Goal: Transaction & Acquisition: Purchase product/service

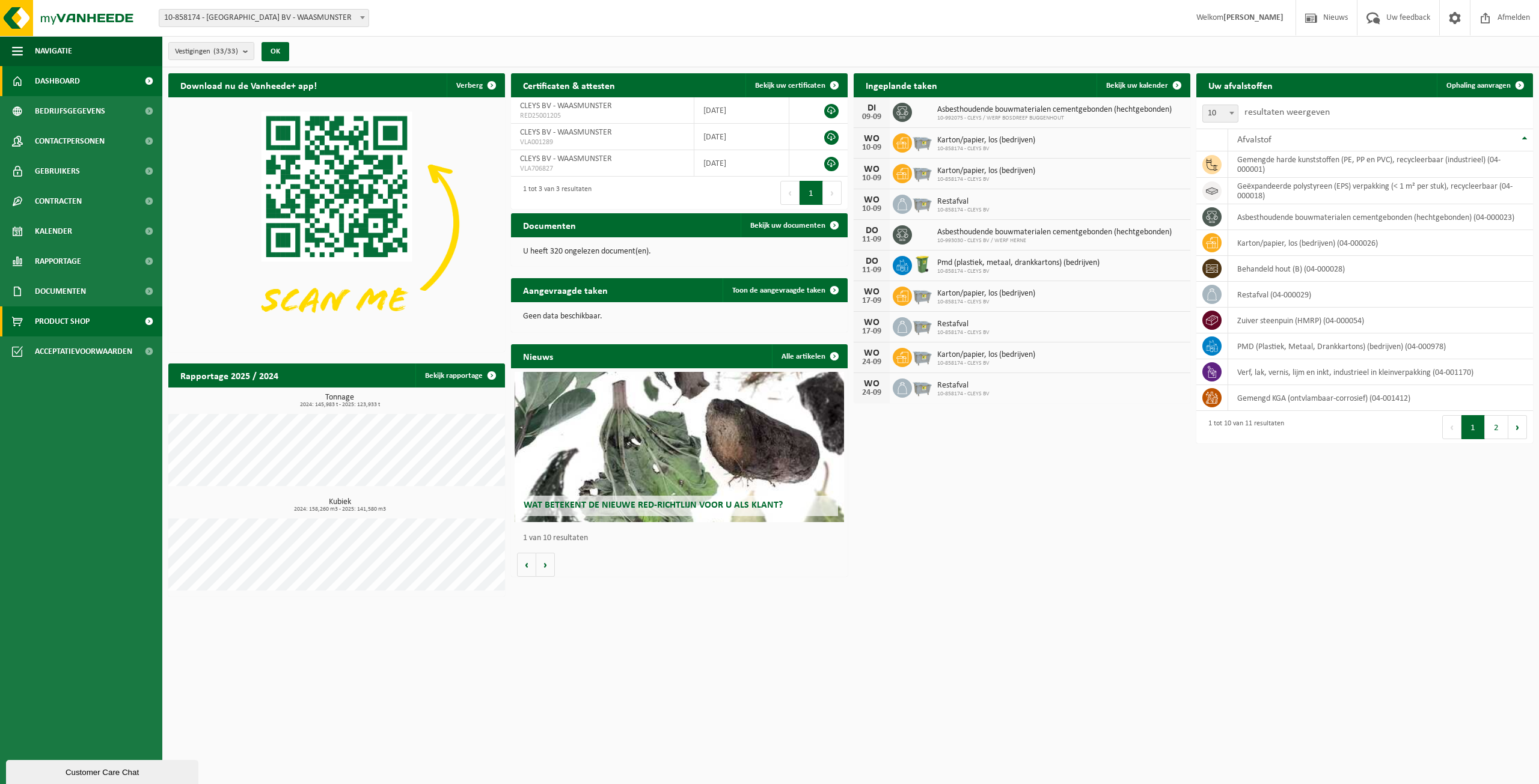
click at [86, 319] on span "Product Shop" at bounding box center [62, 322] width 55 height 30
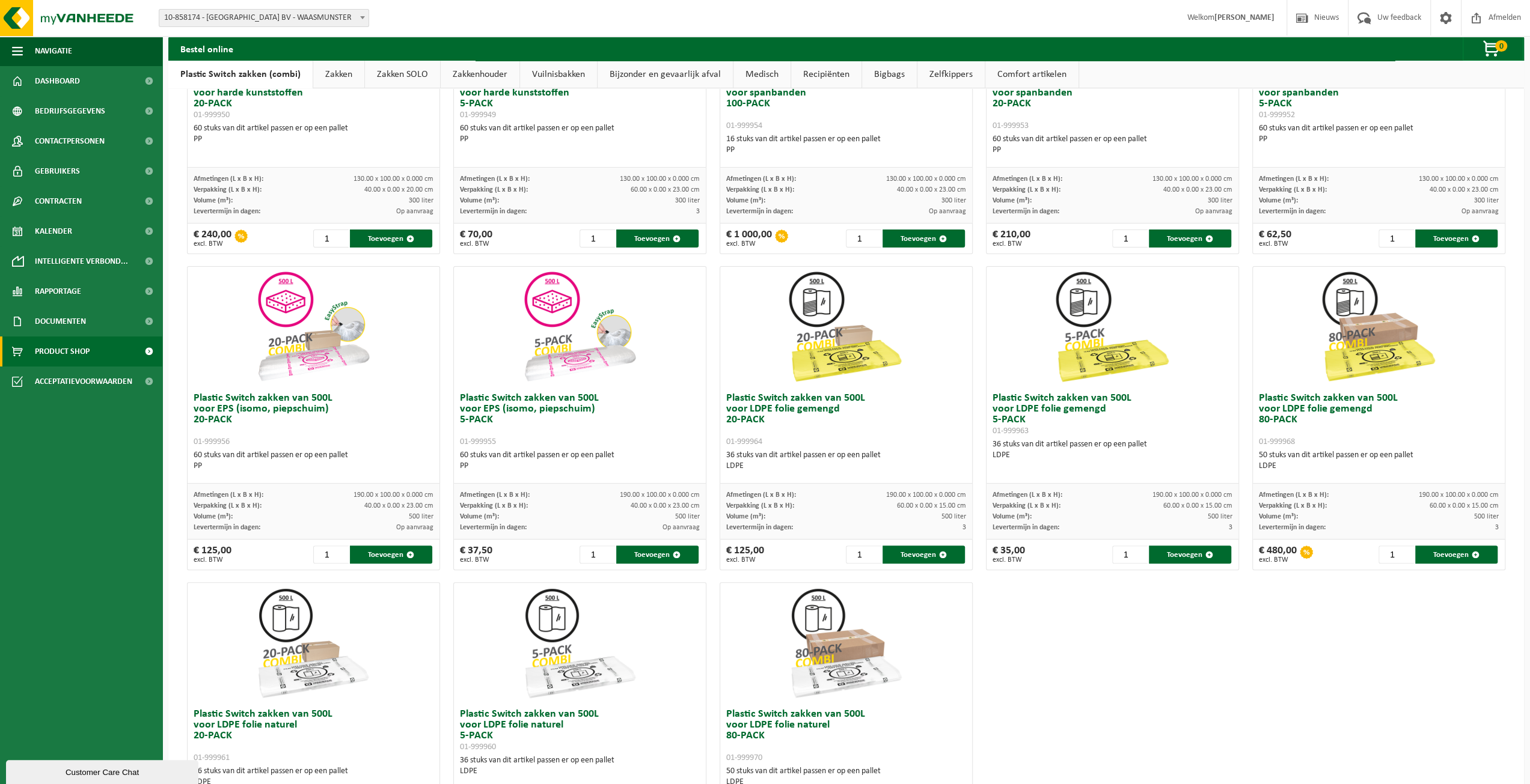
scroll to position [240, 0]
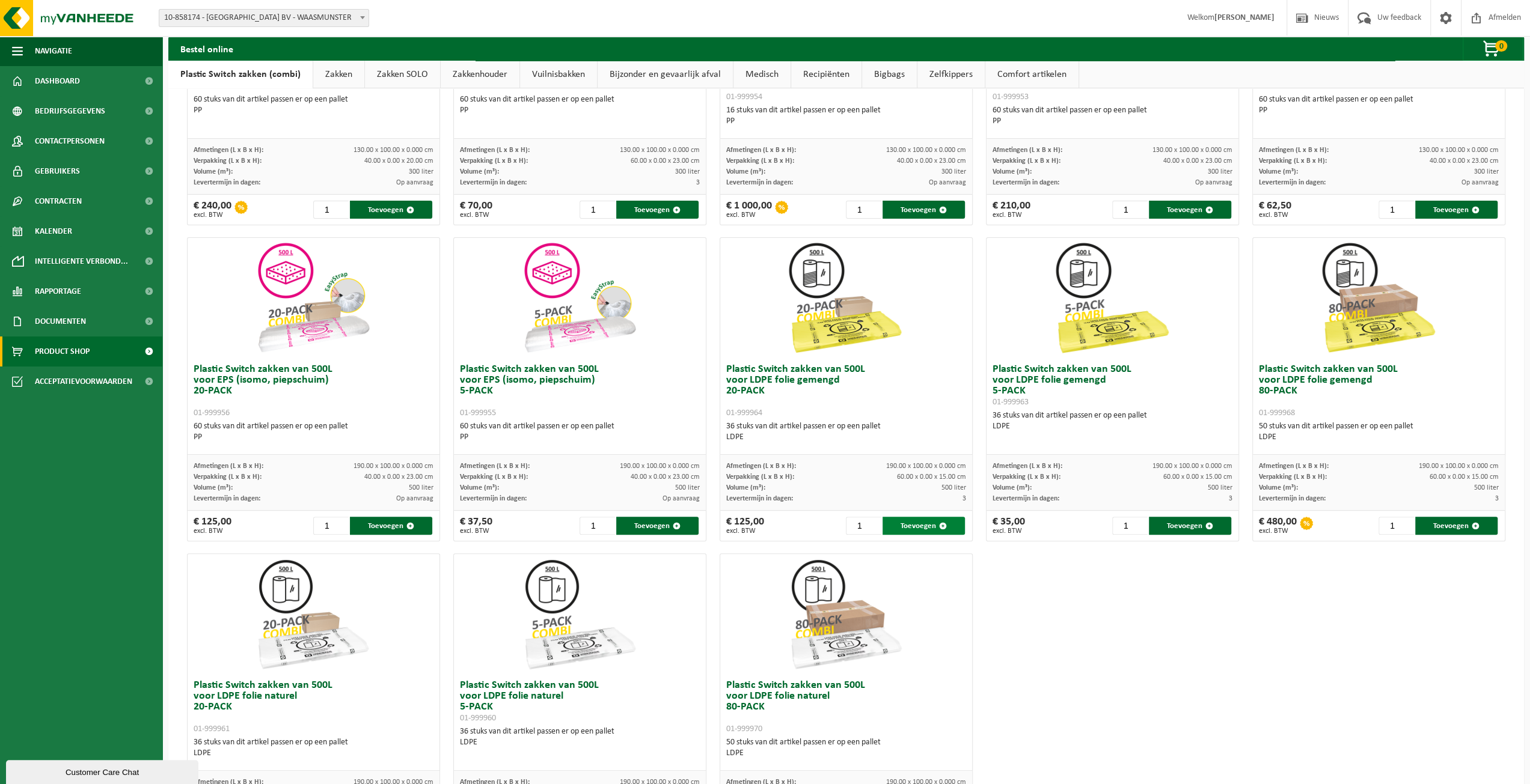
click at [920, 524] on button "Toevoegen" at bounding box center [923, 525] width 82 height 18
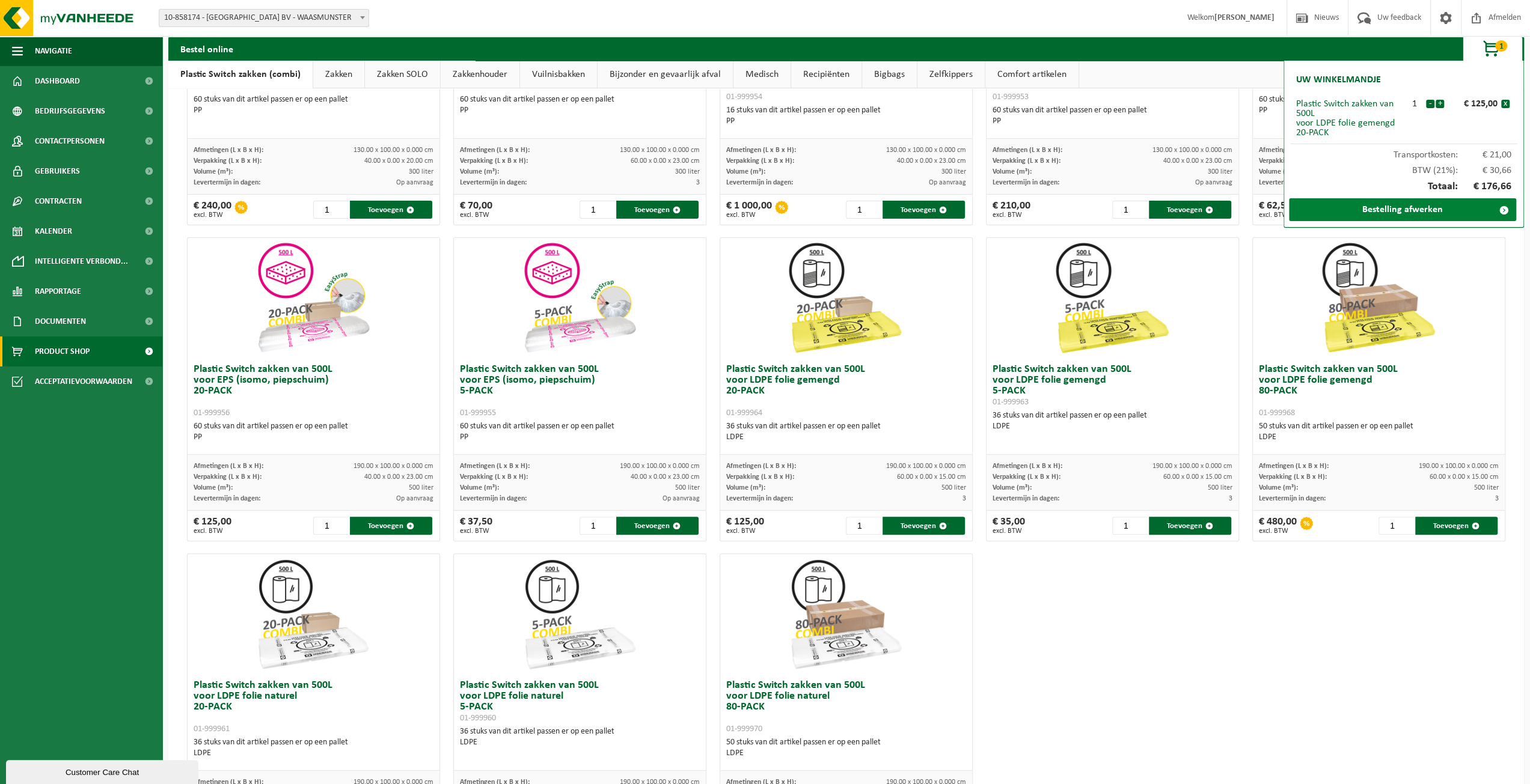
click at [1353, 205] on link "Bestelling afwerken" at bounding box center [1402, 210] width 227 height 23
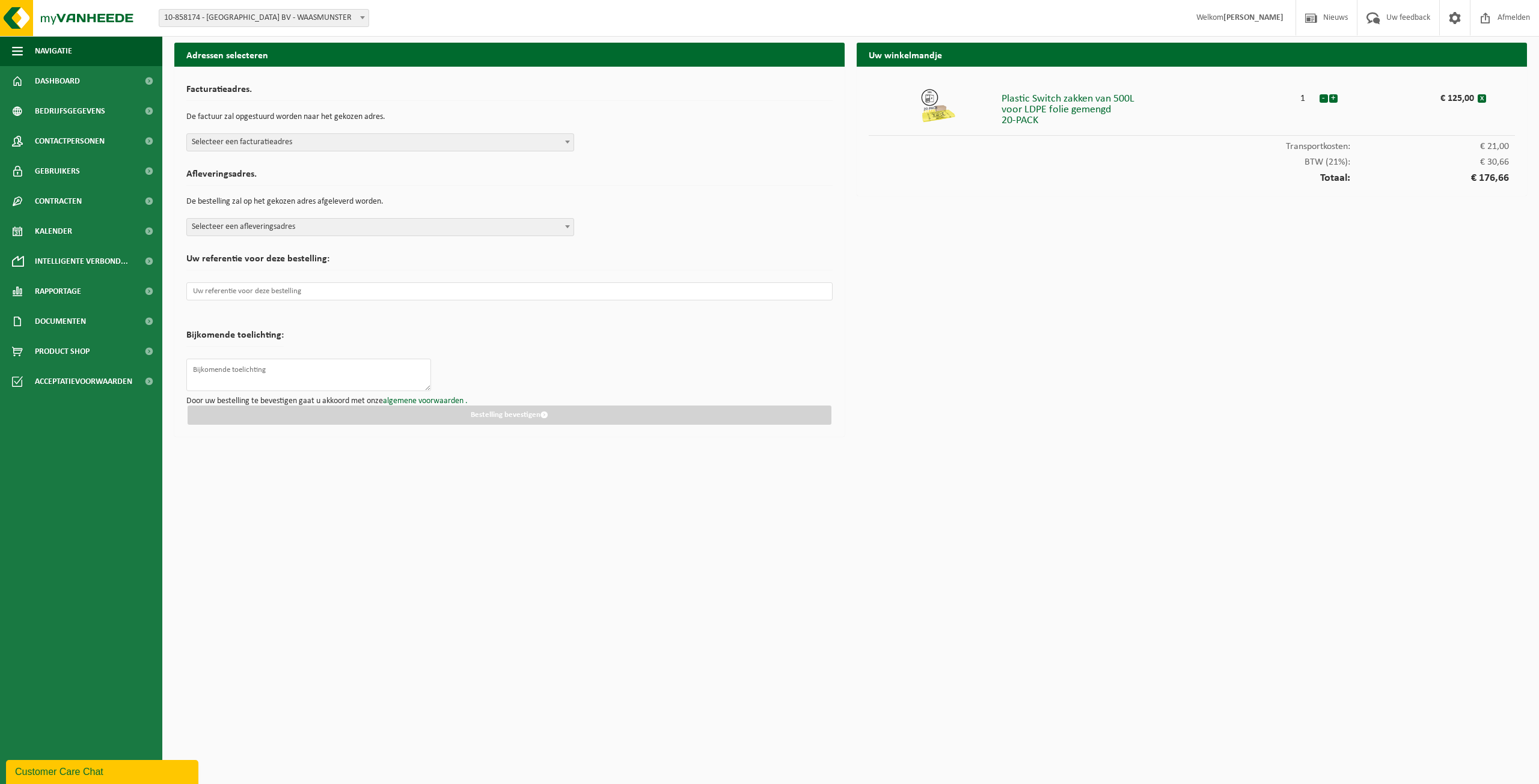
click at [385, 143] on span "Selecteer een facturatieadres" at bounding box center [380, 142] width 386 height 17
select select "99997"
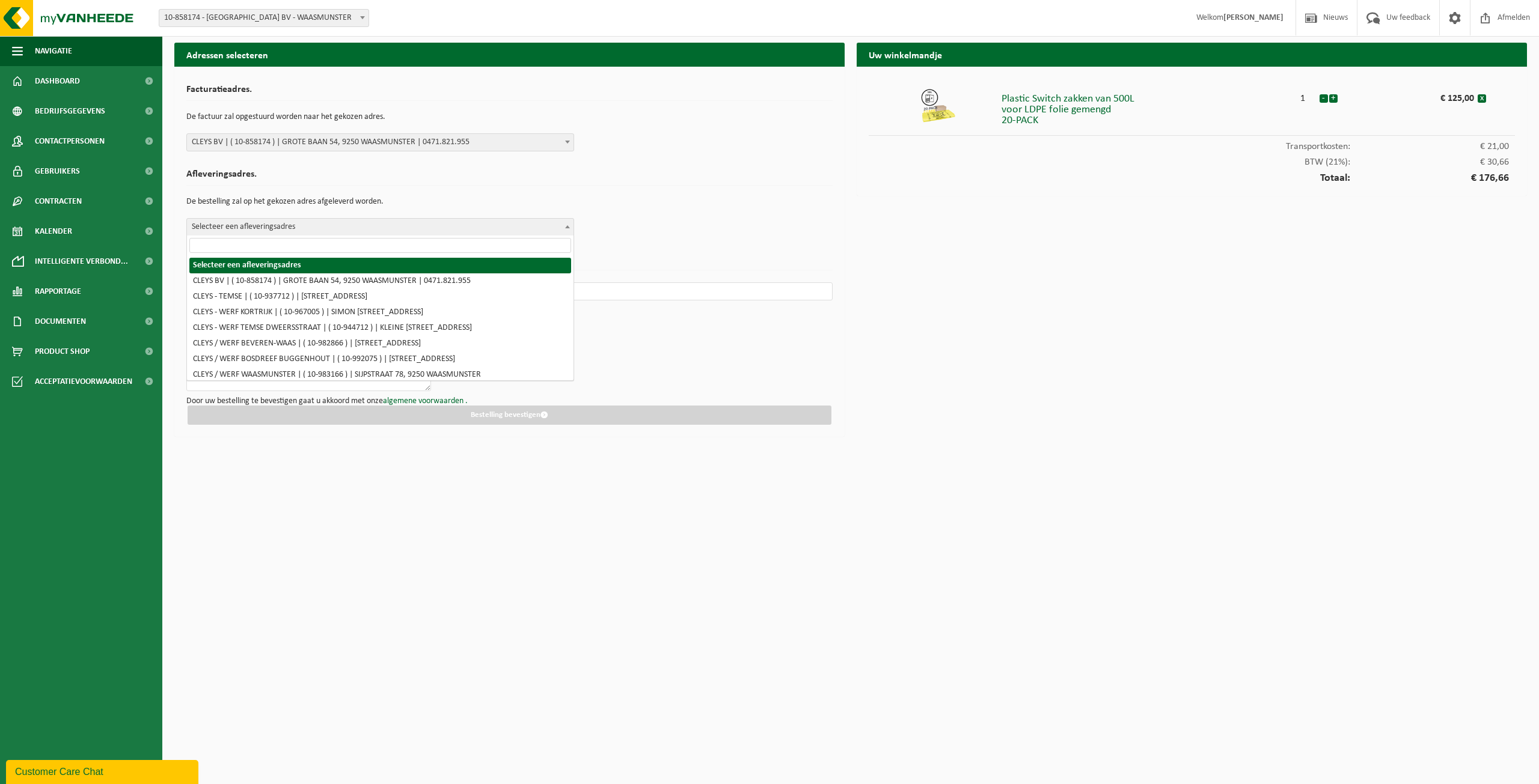
click at [366, 223] on span "Selecteer een afleveringsadres" at bounding box center [380, 226] width 386 height 17
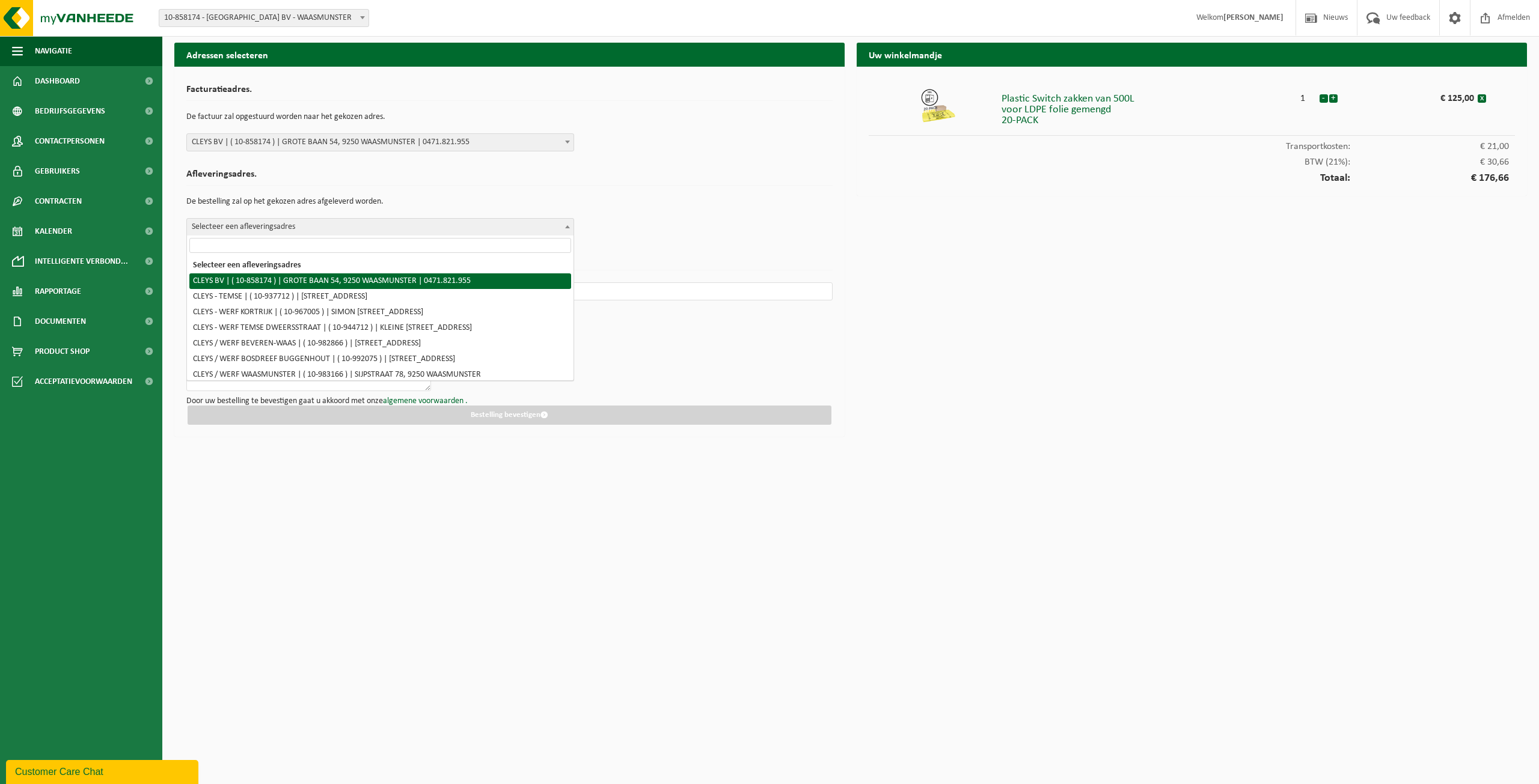
select select "99997"
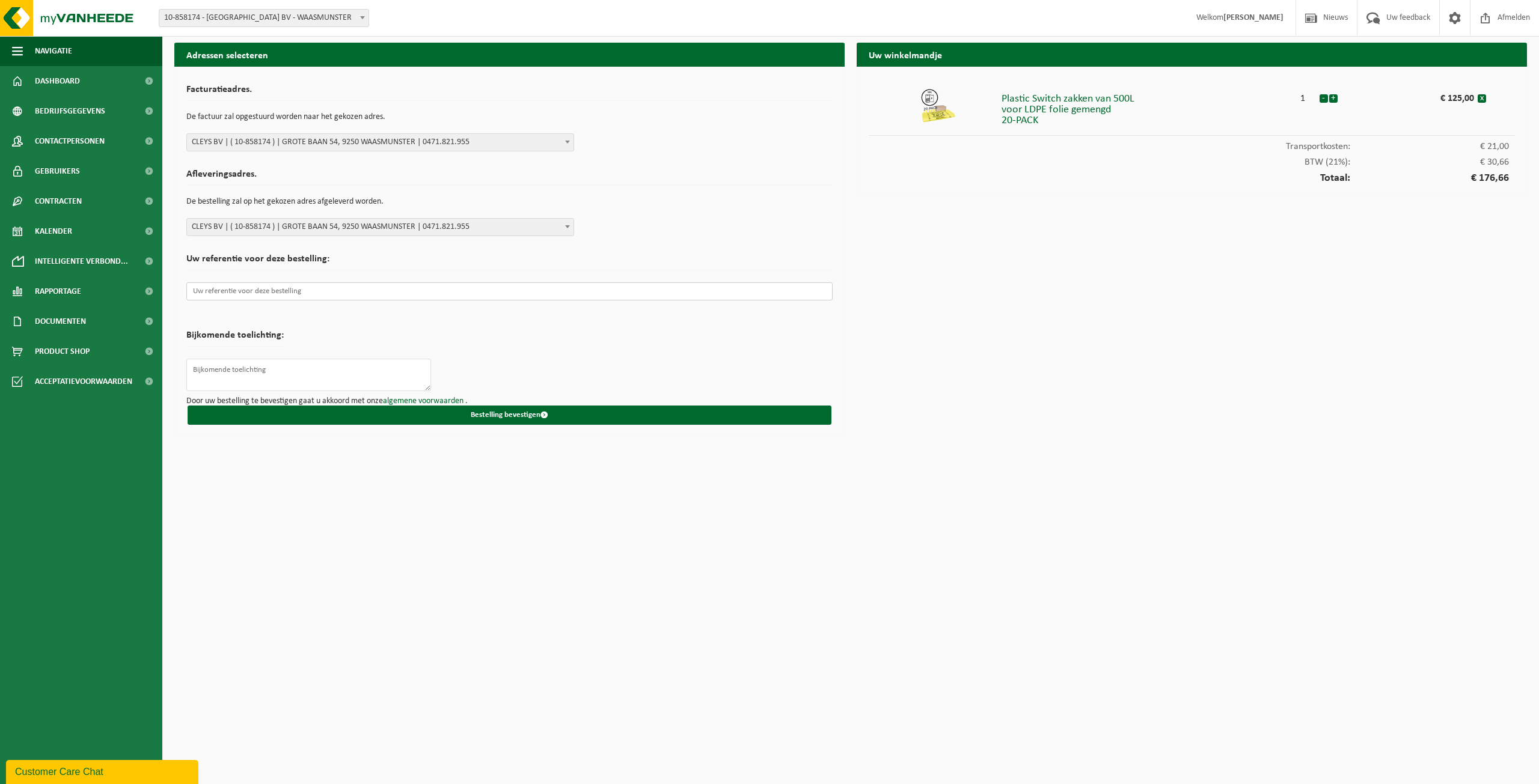
click at [361, 293] on input "text" at bounding box center [509, 291] width 646 height 18
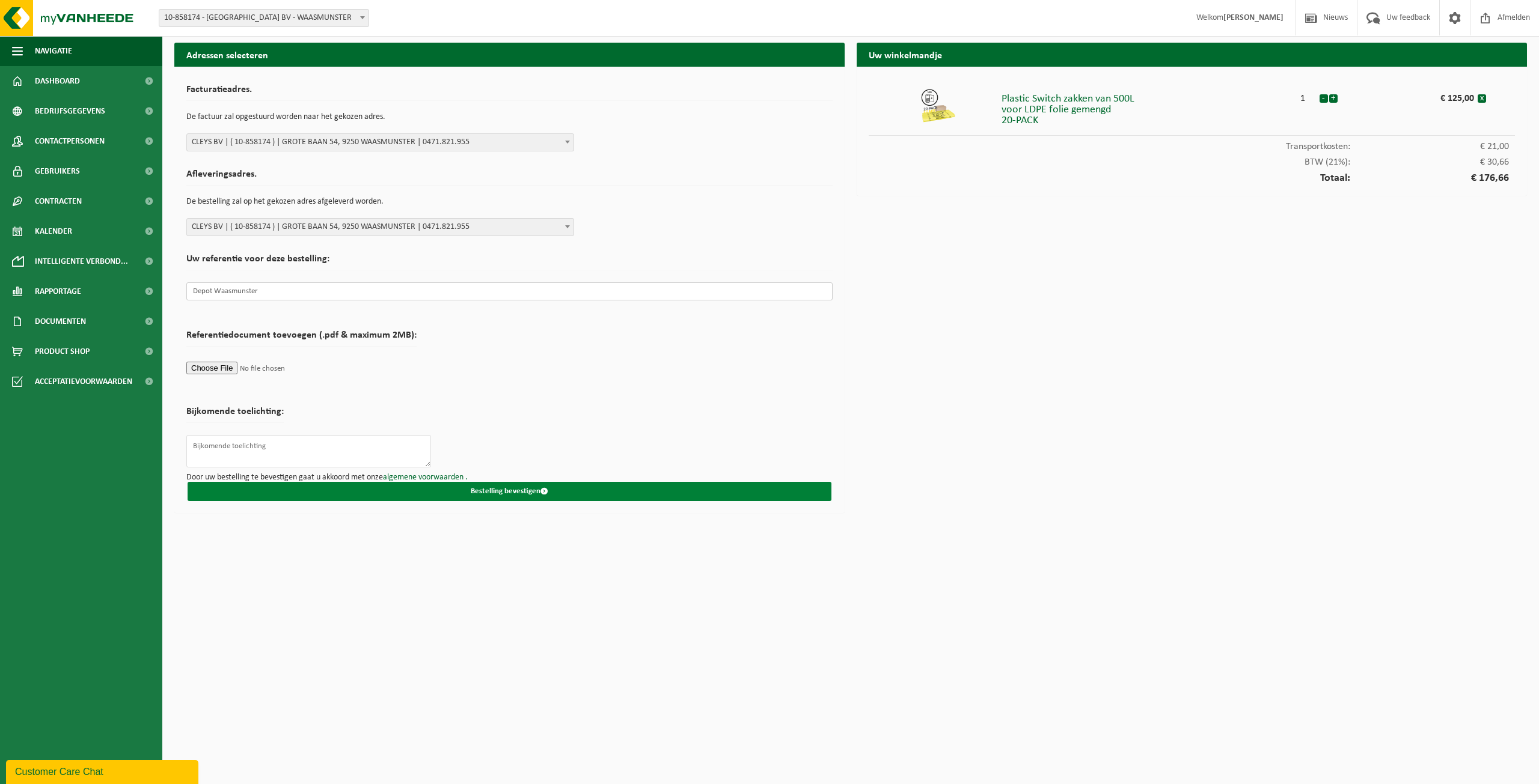
type input "Depot Waasmunster"
click at [517, 491] on button "Bestelling bevestigen" at bounding box center [510, 491] width 644 height 19
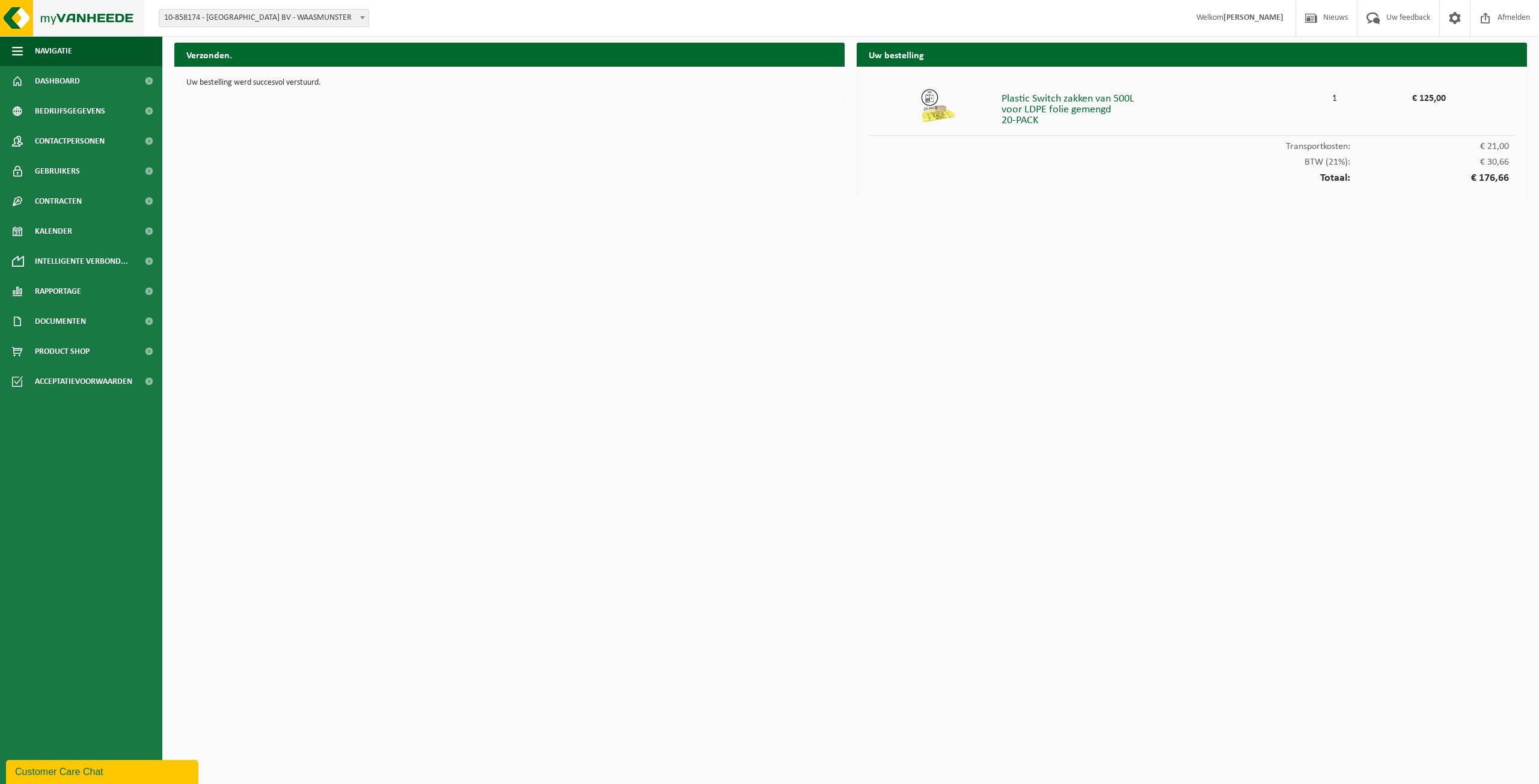
click at [87, 21] on img at bounding box center [72, 17] width 144 height 36
